Goal: Task Accomplishment & Management: Use online tool/utility

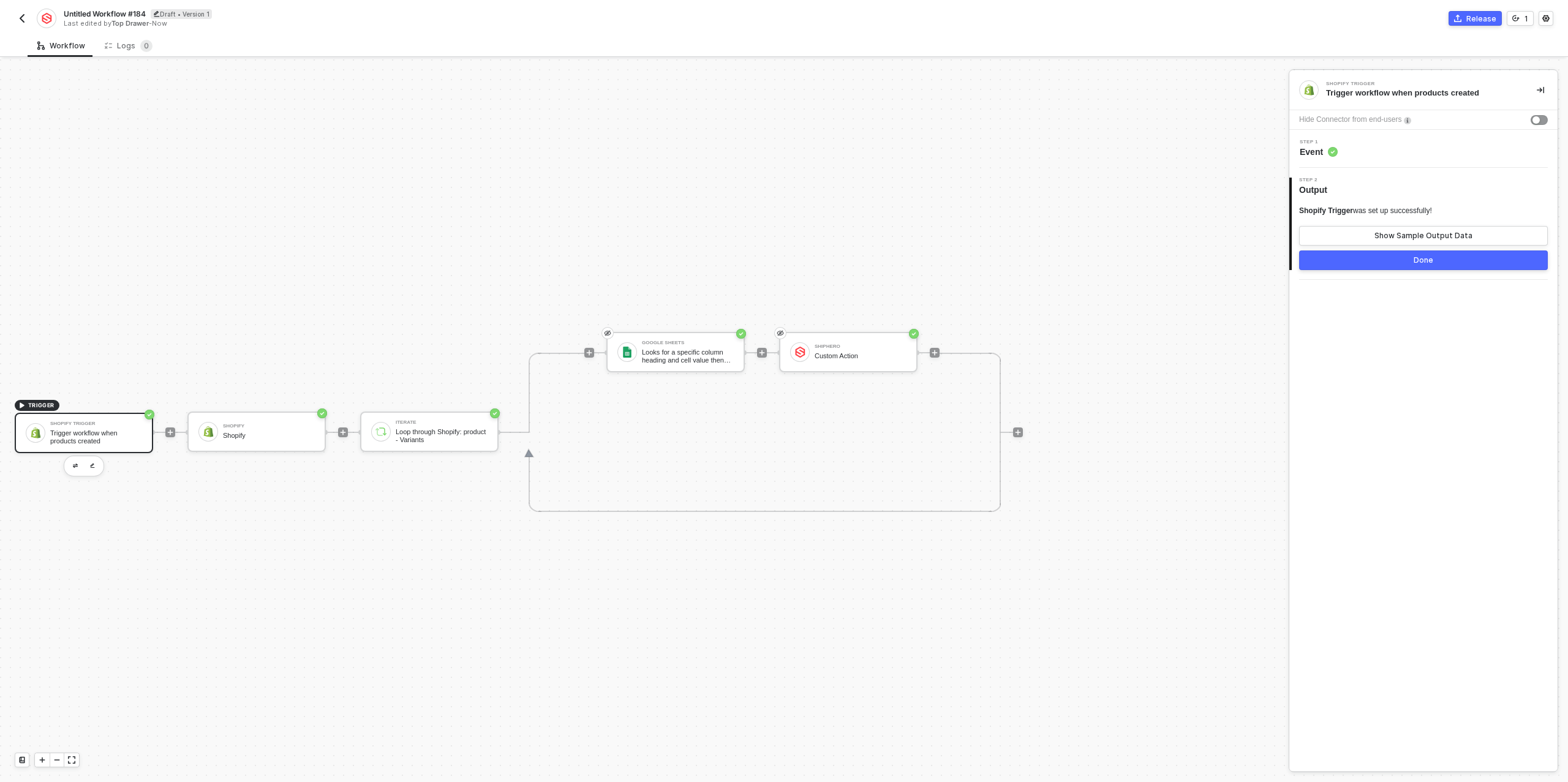
scroll to position [22, 0]
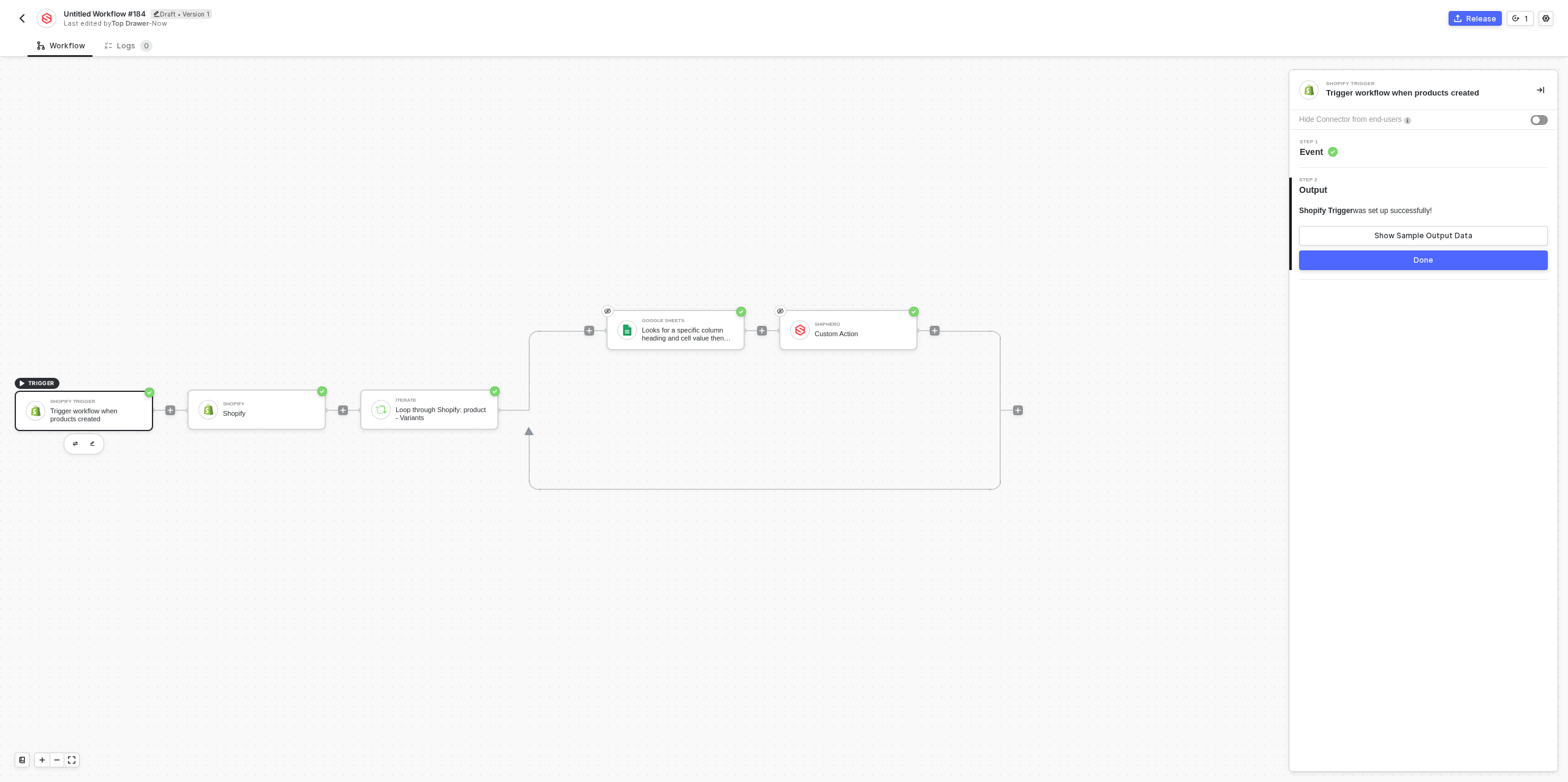
click at [21, 18] on img "button" at bounding box center [22, 18] width 10 height 10
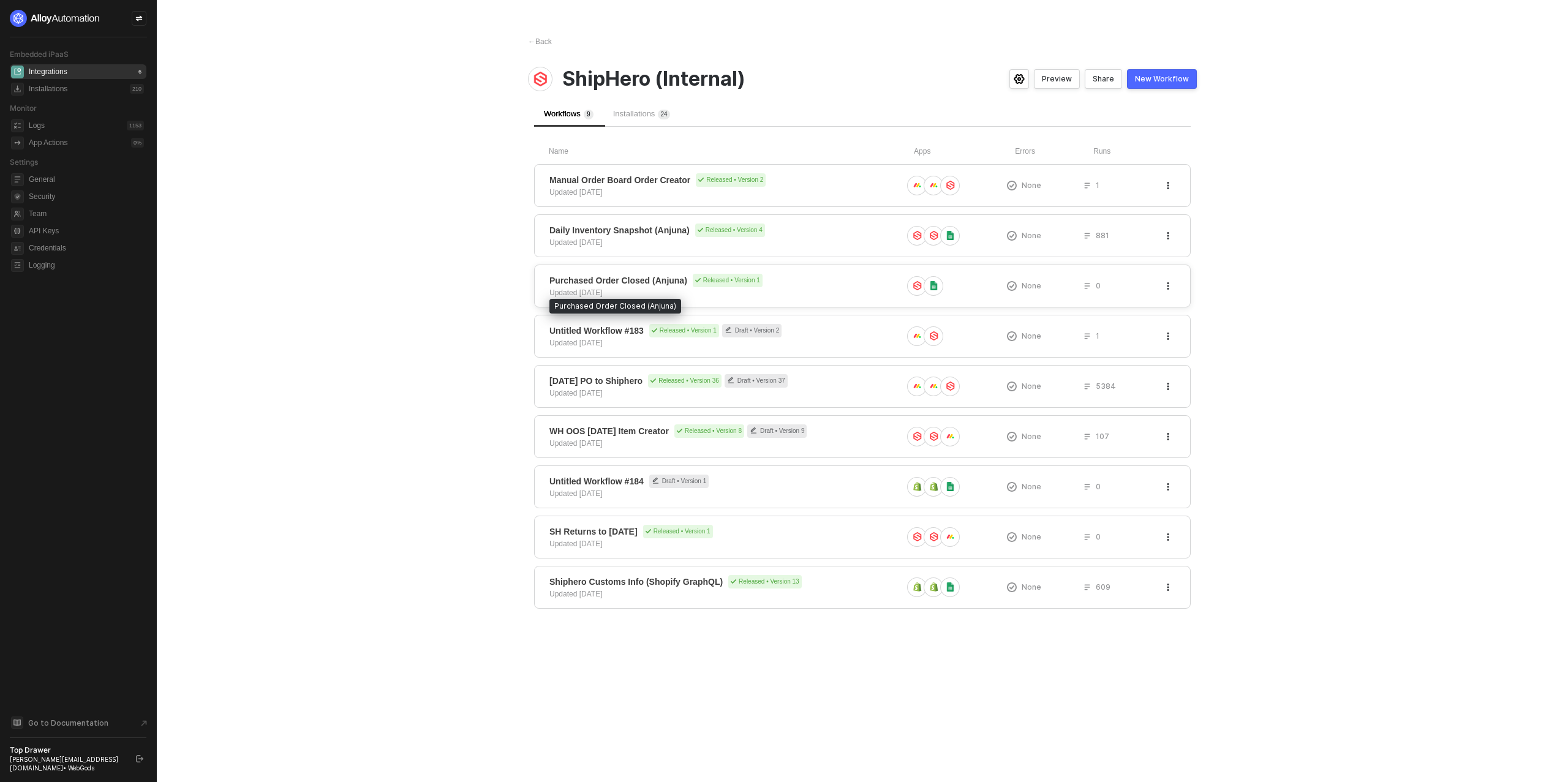
click at [588, 281] on span "Purchased Order Closed (Anjuna)" at bounding box center [618, 280] width 138 height 12
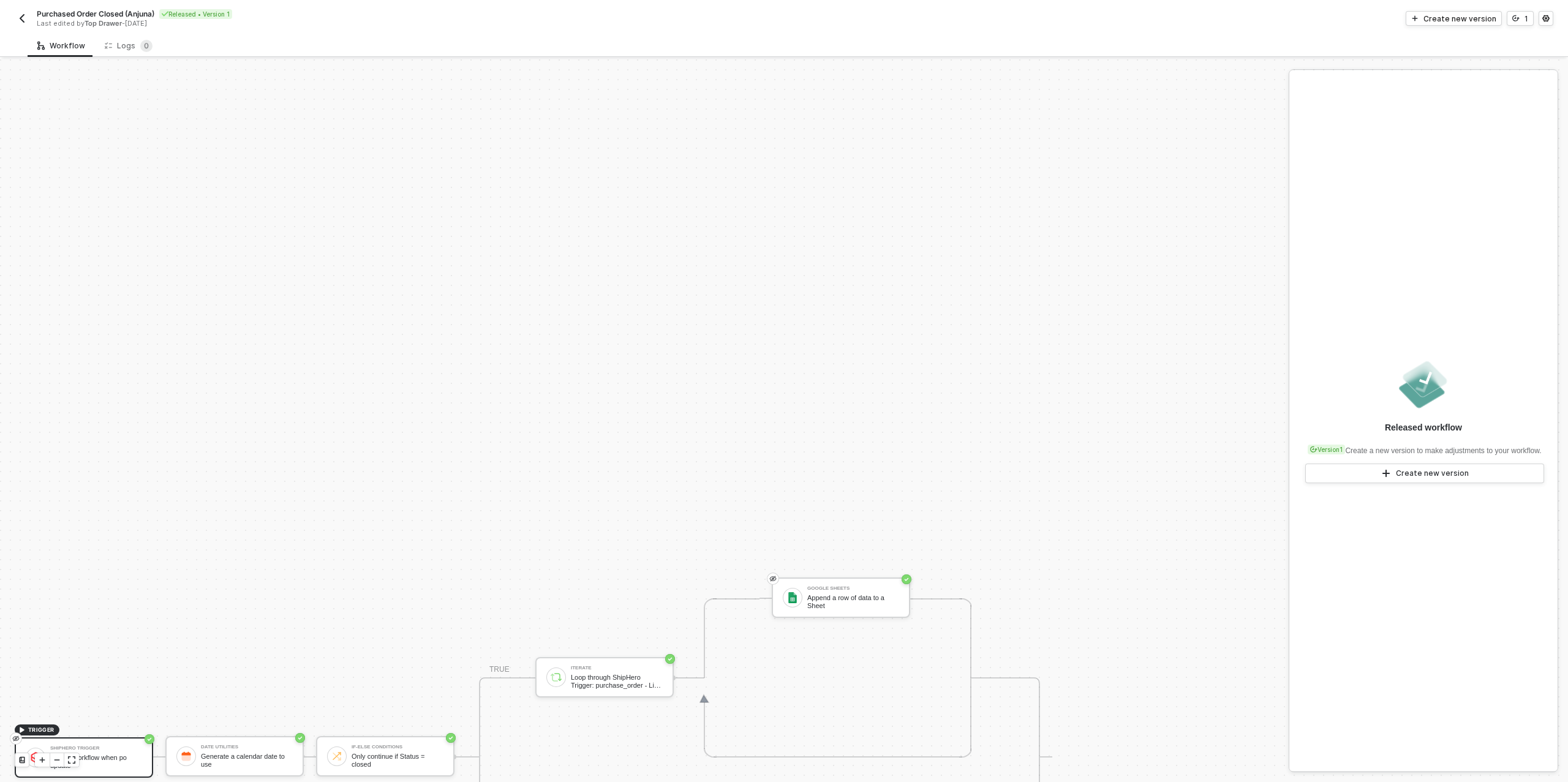
scroll to position [348, 0]
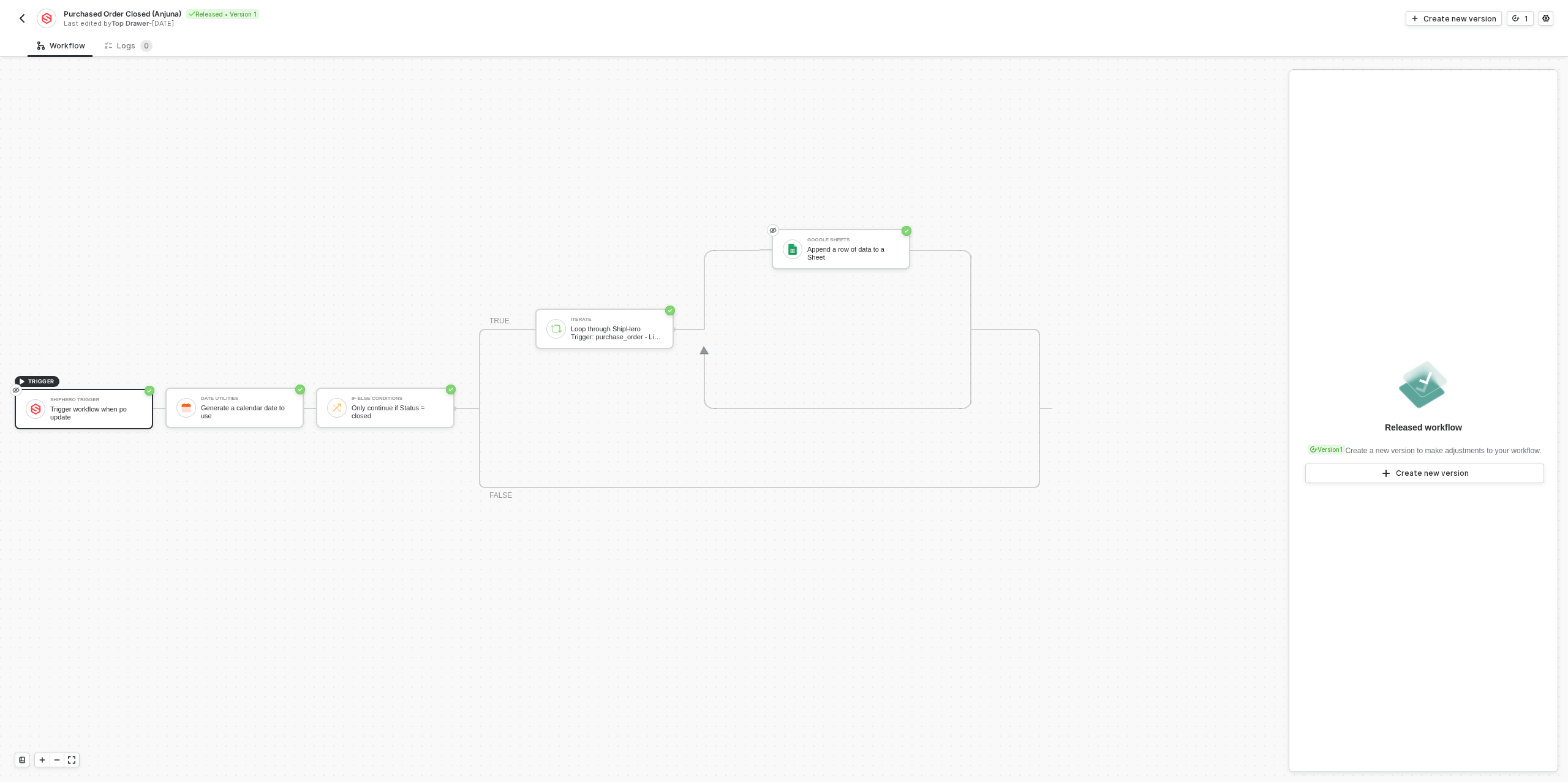
click at [252, 179] on div "TRIGGER ShipHero Trigger Trigger workflow when po update Date Utilities Generat…" at bounding box center [641, 408] width 1282 height 1394
click at [1510, 22] on button "1" at bounding box center [1520, 18] width 27 height 14
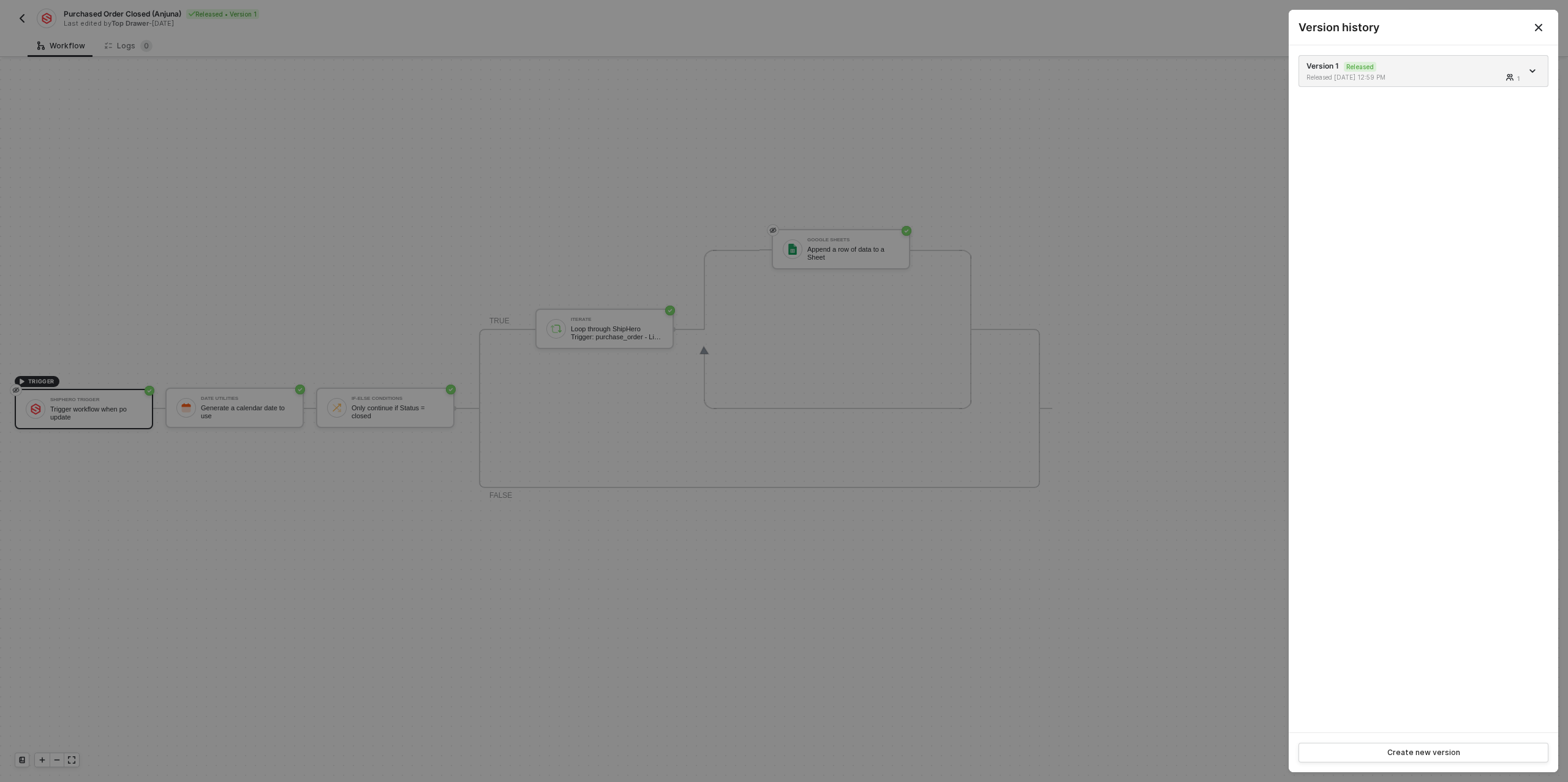
click at [970, 186] on div at bounding box center [784, 391] width 1568 height 782
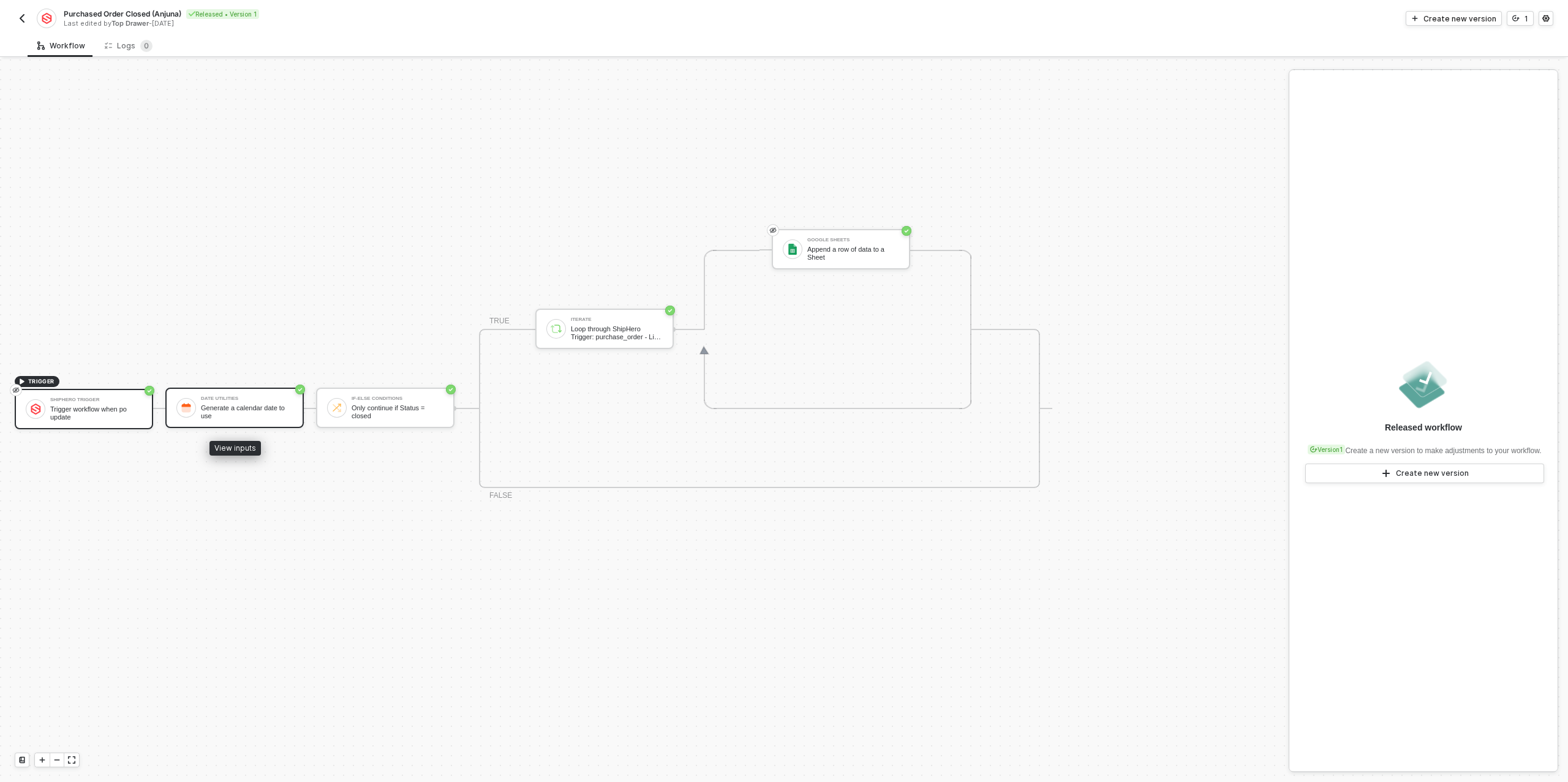
click at [223, 417] on div "Generate a calendar date to use" at bounding box center [247, 411] width 92 height 15
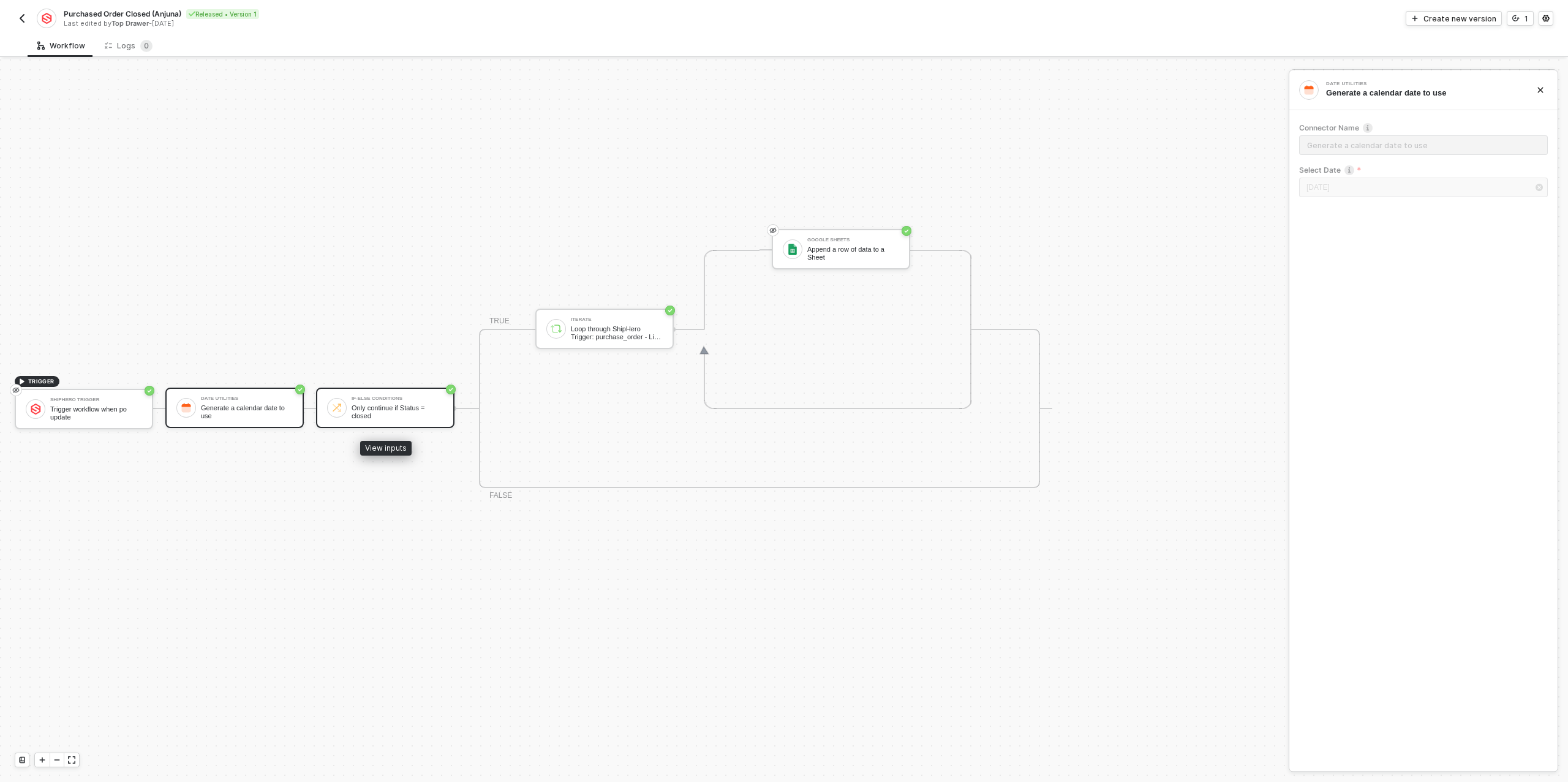
click at [382, 400] on div "If-Else Conditions" at bounding box center [397, 399] width 92 height 5
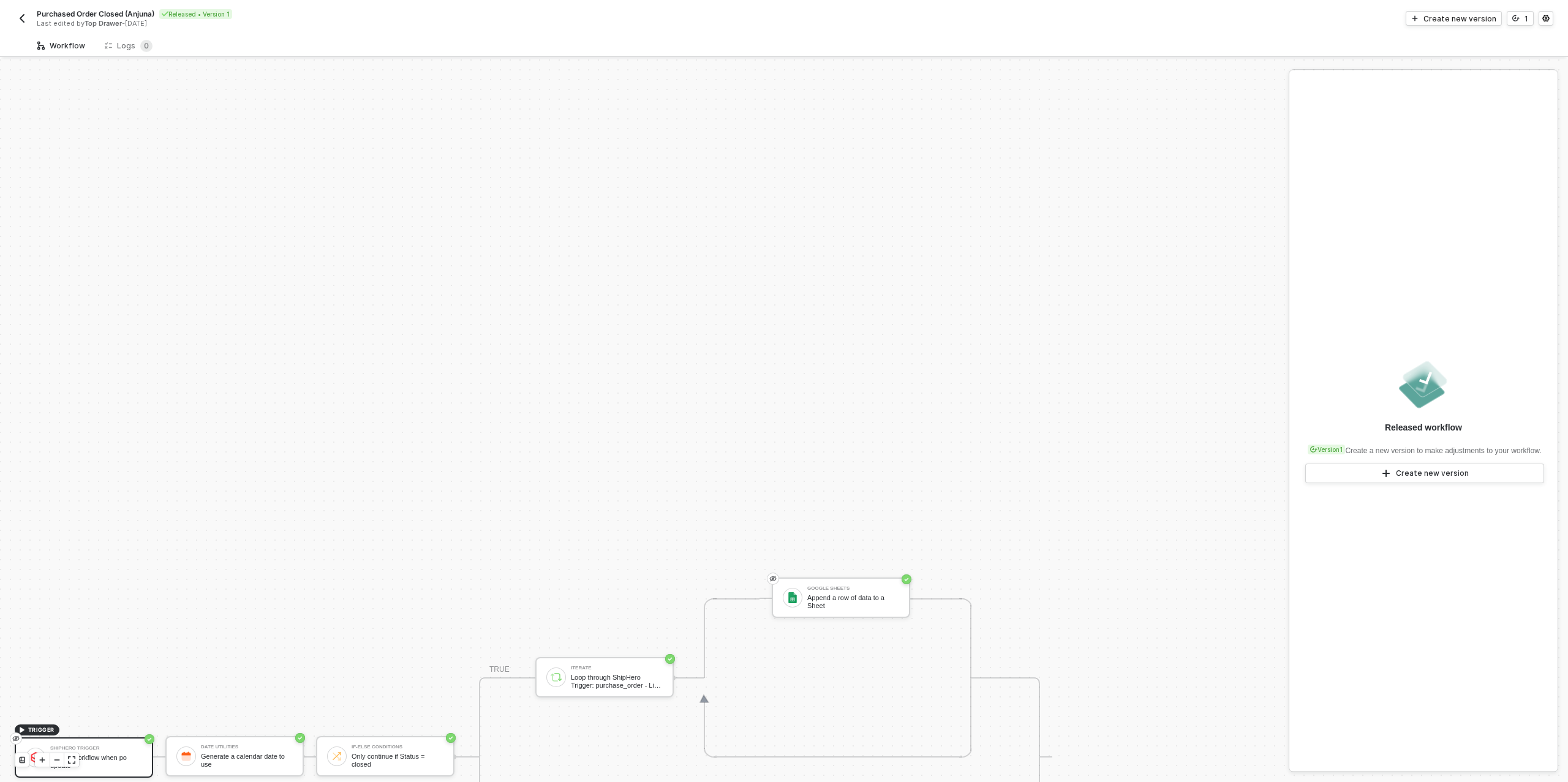
scroll to position [348, 0]
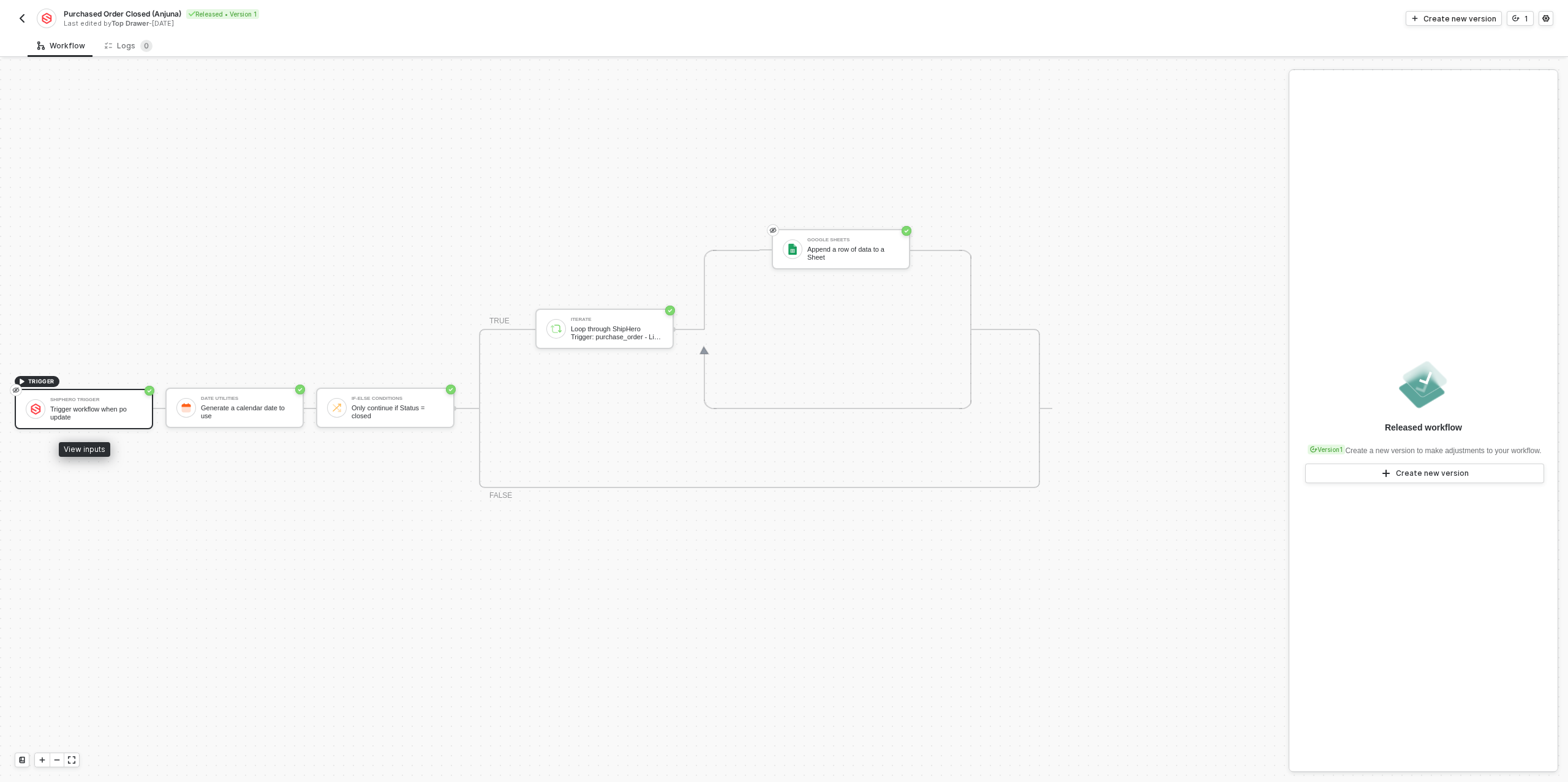
click at [128, 408] on div "Trigger workflow when po update" at bounding box center [96, 413] width 92 height 15
